Goal: Information Seeking & Learning: Learn about a topic

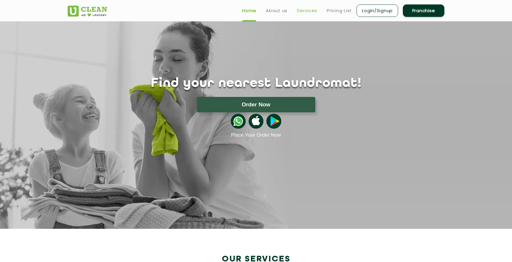
click at [309, 10] on link "Services" at bounding box center [307, 10] width 20 height 7
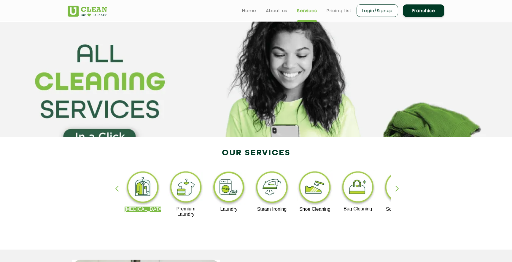
click at [317, 189] on img at bounding box center [315, 188] width 37 height 37
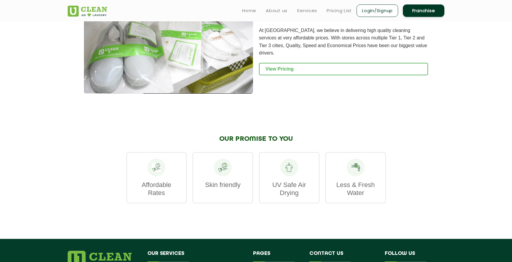
scroll to position [606, 0]
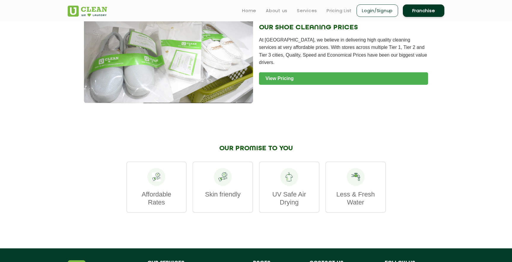
click at [324, 72] on link "View Pricing" at bounding box center [343, 78] width 169 height 12
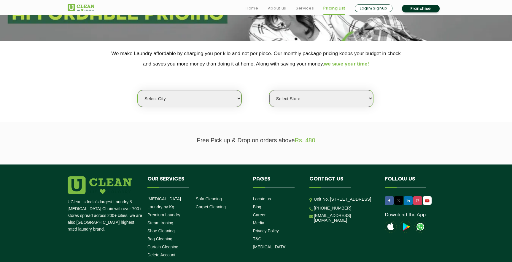
scroll to position [110, 0]
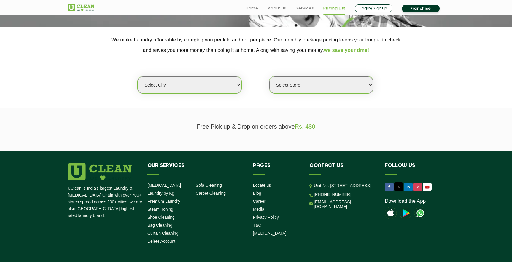
click at [228, 82] on select "Select city [GEOGRAPHIC_DATA] [GEOGRAPHIC_DATA] [GEOGRAPHIC_DATA] [GEOGRAPHIC_D…" at bounding box center [190, 85] width 104 height 17
select select "6"
click at [138, 77] on select "Select city [GEOGRAPHIC_DATA] [GEOGRAPHIC_DATA] [GEOGRAPHIC_DATA] [GEOGRAPHIC_D…" at bounding box center [190, 85] width 104 height 17
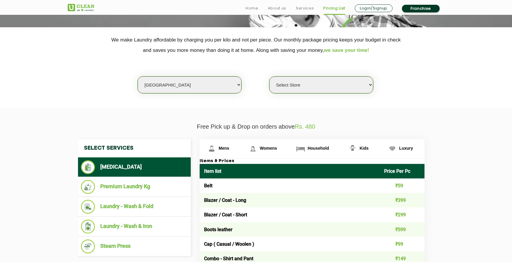
click at [305, 86] on select "Select Store UClean Bhartiya city UClean Hunasamaranahalli UClean KR Puram Beng…" at bounding box center [322, 85] width 104 height 17
select select "413"
click at [270, 77] on select "Select Store UClean Bhartiya city UClean Hunasamaranahalli UClean KR Puram Beng…" at bounding box center [322, 85] width 104 height 17
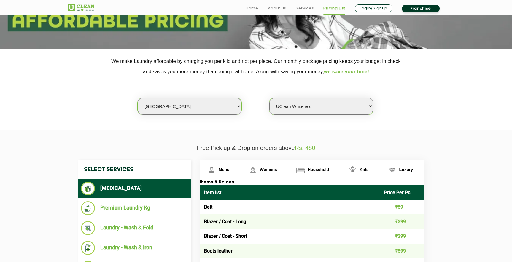
scroll to position [161, 0]
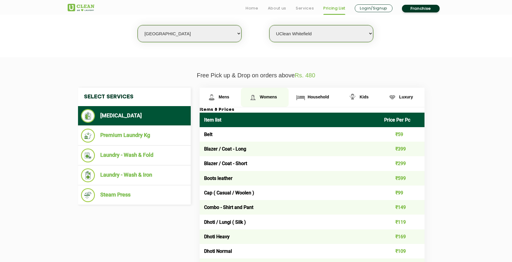
click at [267, 95] on span "Womens" at bounding box center [268, 97] width 17 height 5
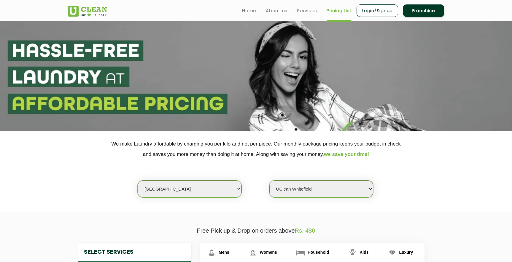
scroll to position [0, 0]
